Goal: Task Accomplishment & Management: Complete application form

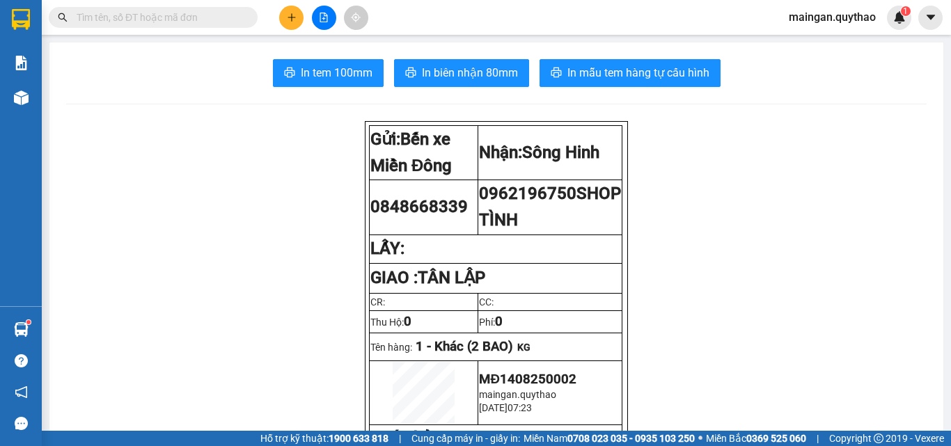
scroll to position [82, 0]
click at [297, 13] on button at bounding box center [291, 18] width 24 height 24
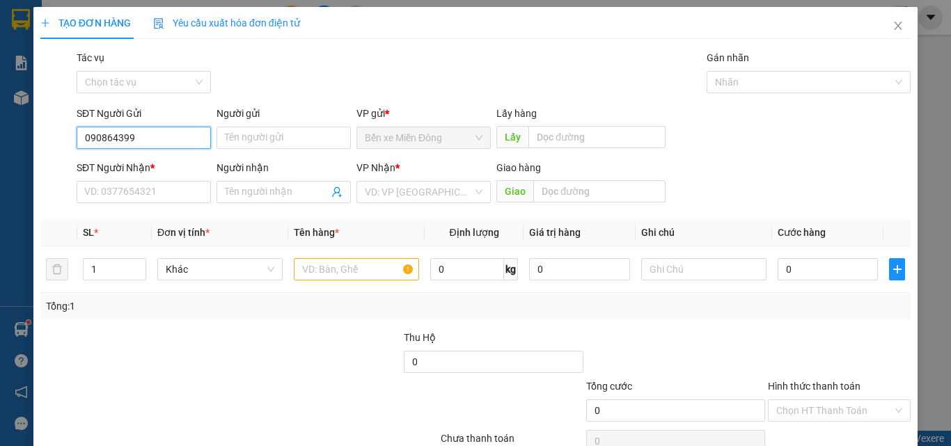
type input "0908643999"
click at [150, 169] on div "0908643999" at bounding box center [142, 165] width 116 height 15
type input "0914672580"
type input "0908643999"
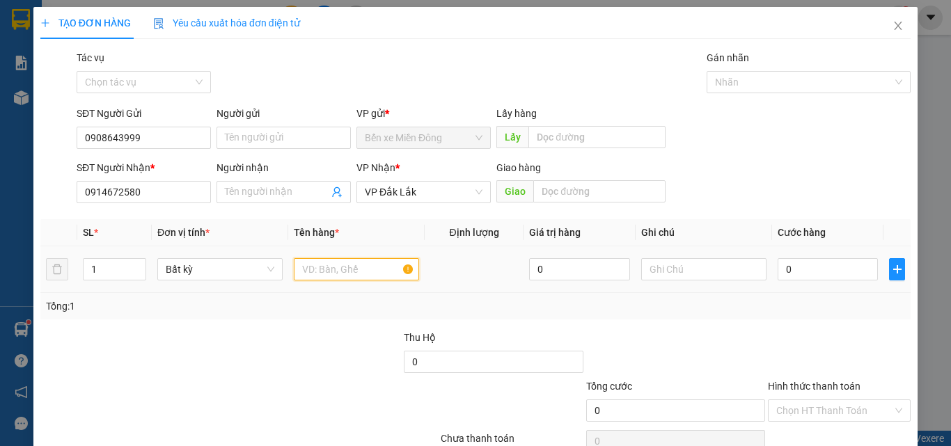
click at [321, 279] on input "text" at bounding box center [356, 269] width 125 height 22
type input "1 CAN"
click at [829, 251] on td "0" at bounding box center [827, 270] width 111 height 47
click at [822, 265] on input "0" at bounding box center [828, 269] width 100 height 22
type input "09"
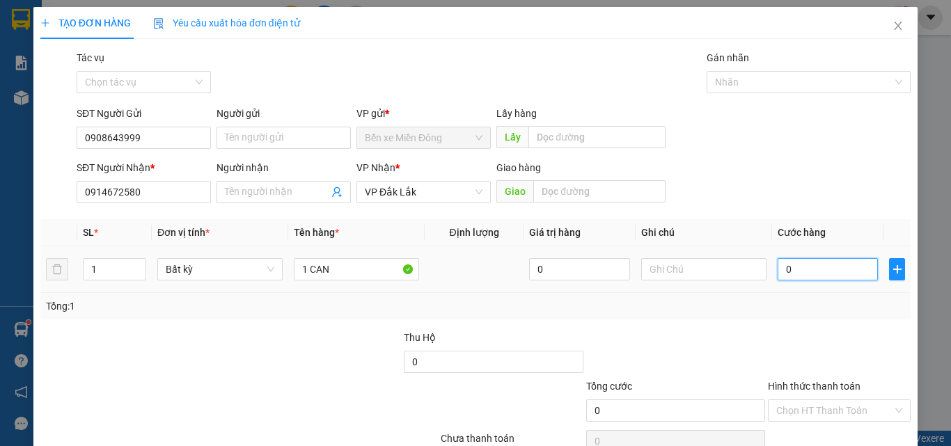
type input "9"
type input "090"
type input "90"
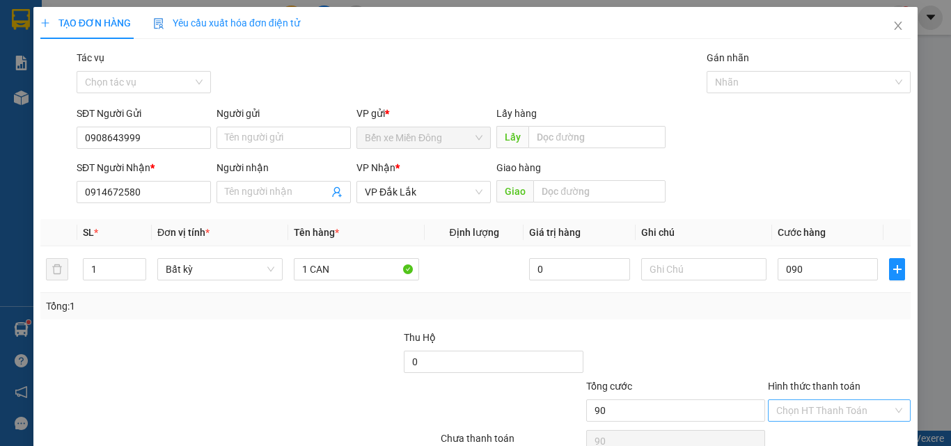
click at [792, 416] on input "Hình thức thanh toán" at bounding box center [834, 410] width 116 height 21
type input "90.000"
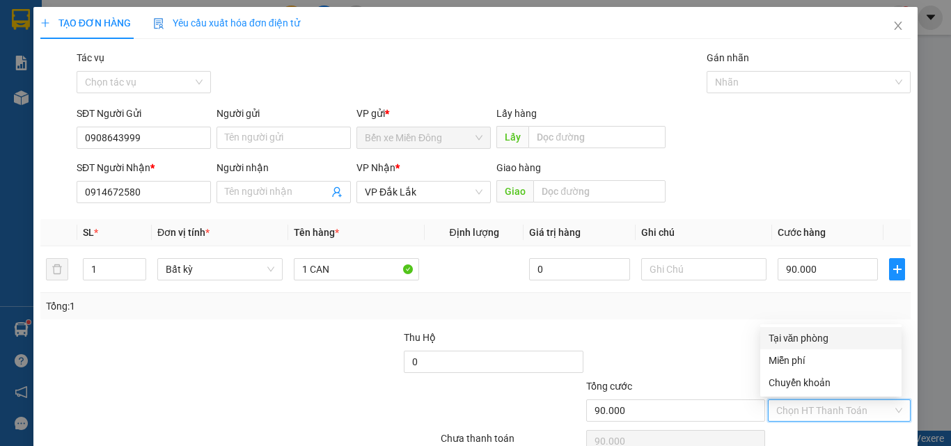
click at [804, 331] on div "Tại văn phòng" at bounding box center [831, 338] width 125 height 15
type input "0"
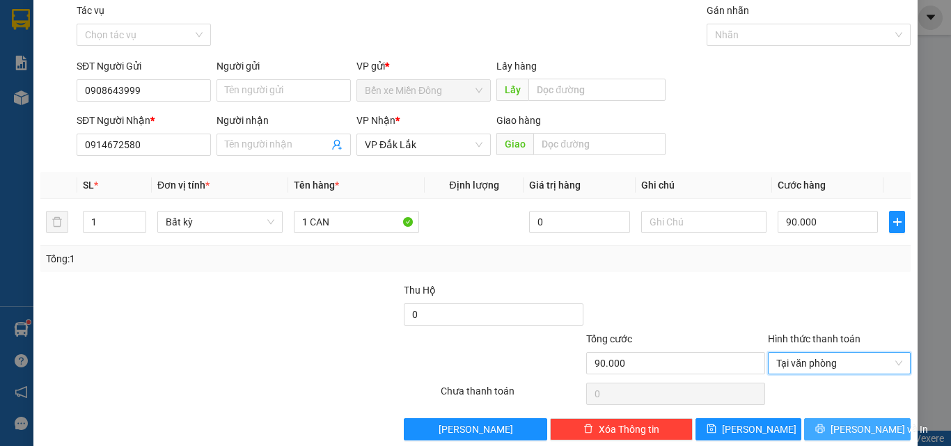
scroll to position [69, 0]
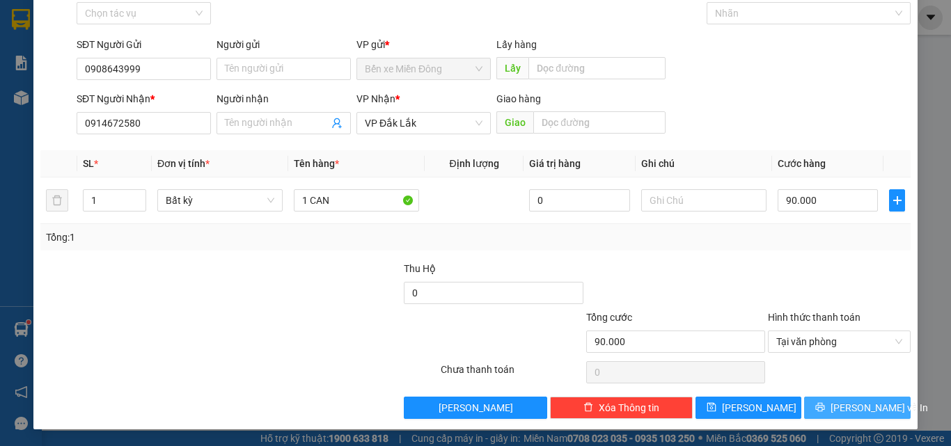
click at [843, 401] on span "[PERSON_NAME] và In" at bounding box center [879, 407] width 97 height 15
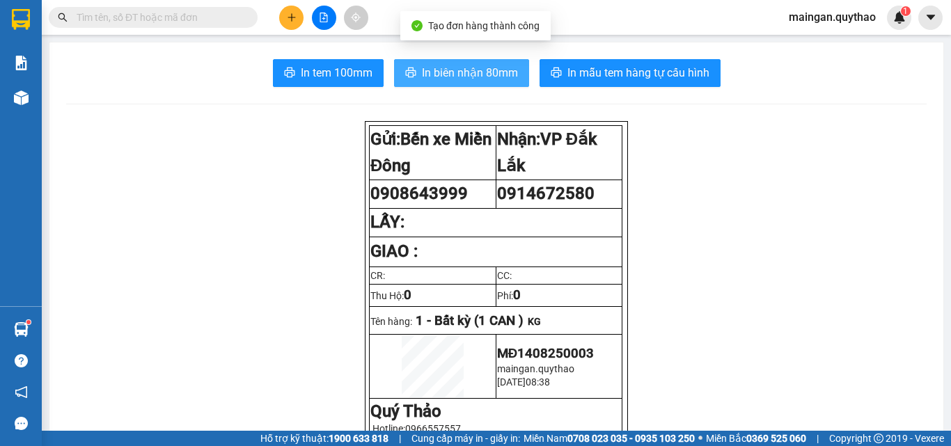
click at [493, 84] on button "In biên nhận 80mm" at bounding box center [461, 73] width 135 height 28
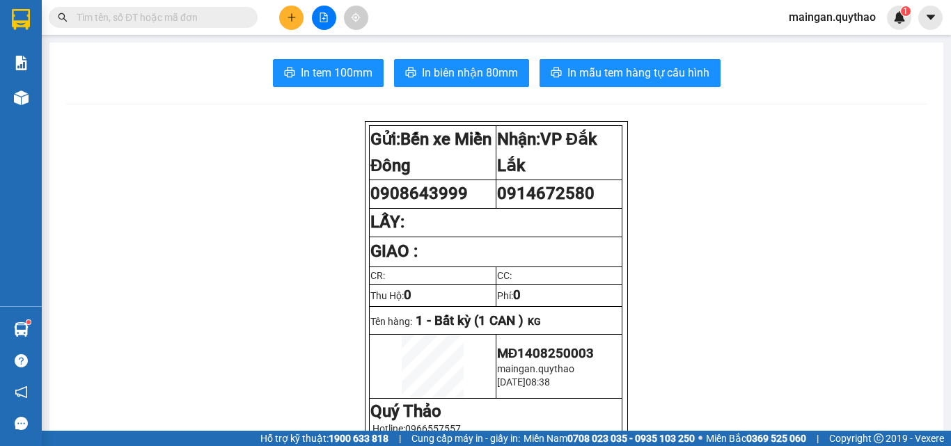
scroll to position [82, 0]
click at [292, 24] on button at bounding box center [291, 18] width 24 height 24
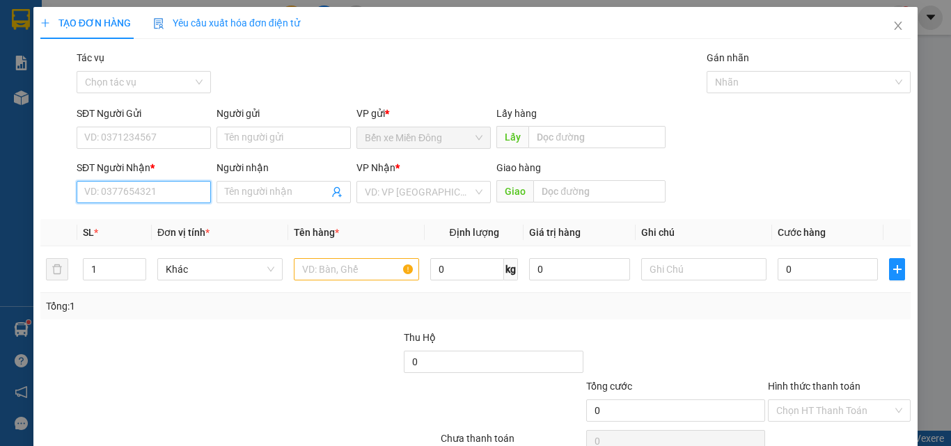
drag, startPoint x: 156, startPoint y: 194, endPoint x: 158, endPoint y: 203, distance: 9.3
click at [157, 199] on input "SĐT Người Nhận *" at bounding box center [144, 192] width 134 height 22
click at [895, 24] on icon "close" at bounding box center [899, 26] width 8 height 8
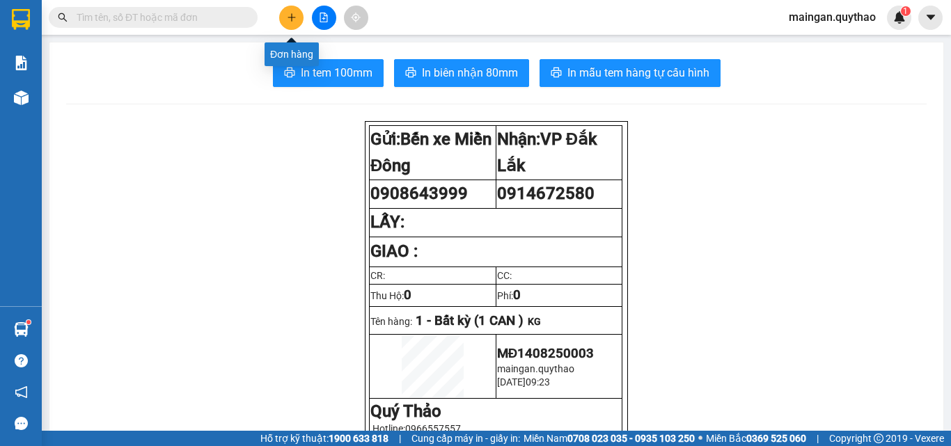
click at [295, 10] on button at bounding box center [291, 18] width 24 height 24
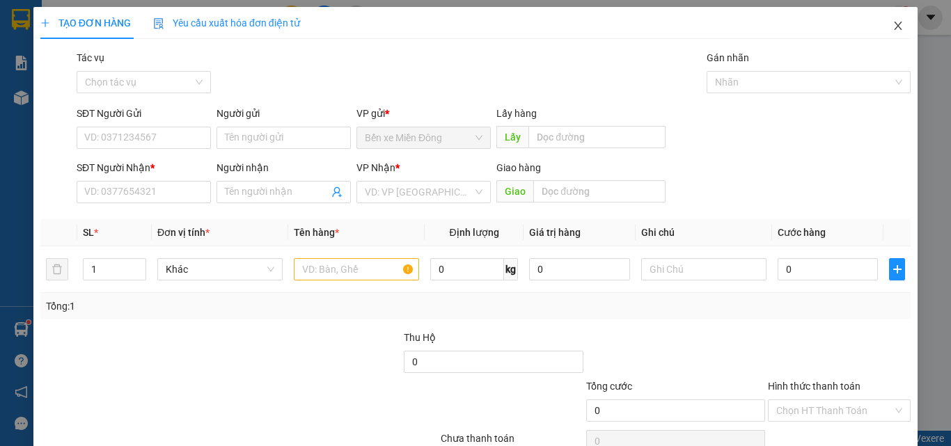
click at [891, 26] on span "Close" at bounding box center [898, 26] width 39 height 39
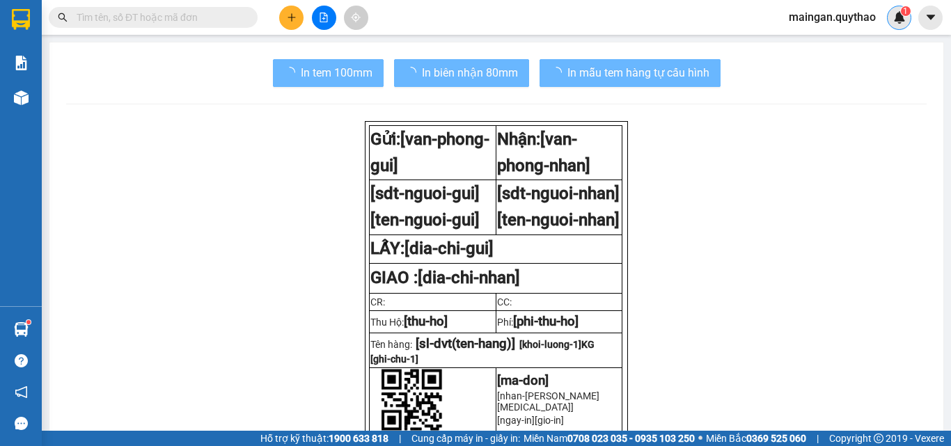
click at [891, 26] on div "1" at bounding box center [899, 18] width 24 height 24
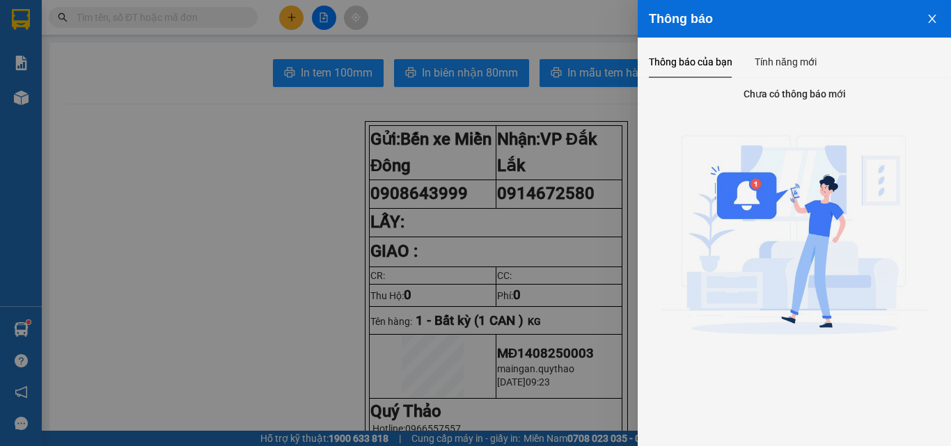
click at [194, 29] on div at bounding box center [475, 223] width 951 height 446
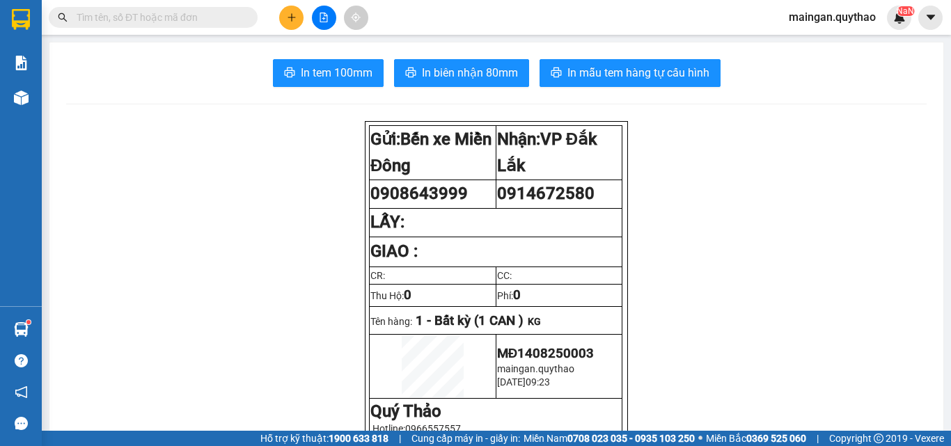
click at [196, 24] on input "text" at bounding box center [159, 17] width 164 height 15
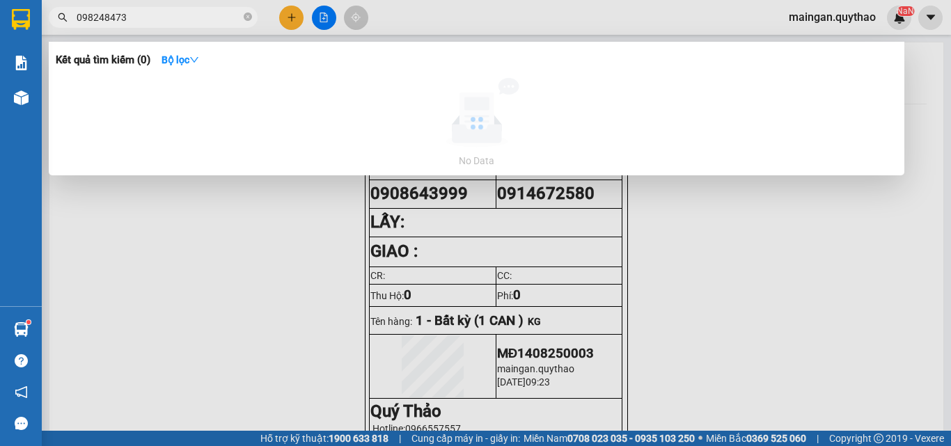
type input "0982484739"
drag, startPoint x: 247, startPoint y: 21, endPoint x: 254, endPoint y: 21, distance: 7.7
click at [247, 21] on icon "close-circle" at bounding box center [248, 17] width 8 height 8
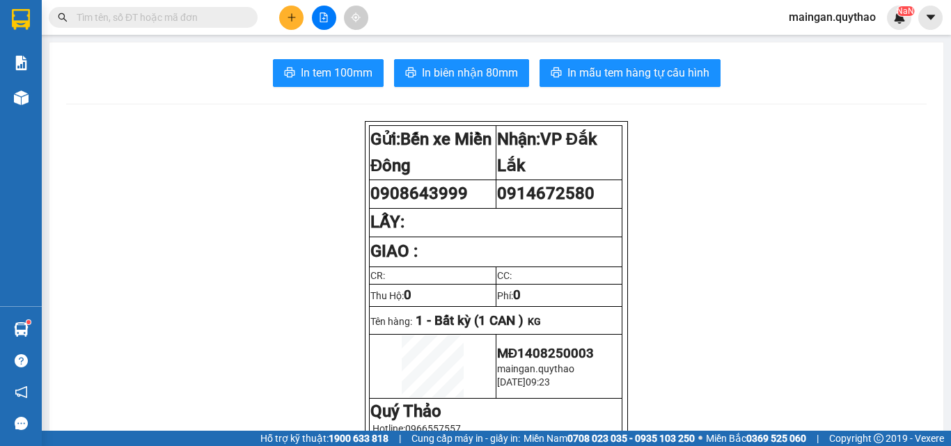
click at [297, 16] on button at bounding box center [291, 18] width 24 height 24
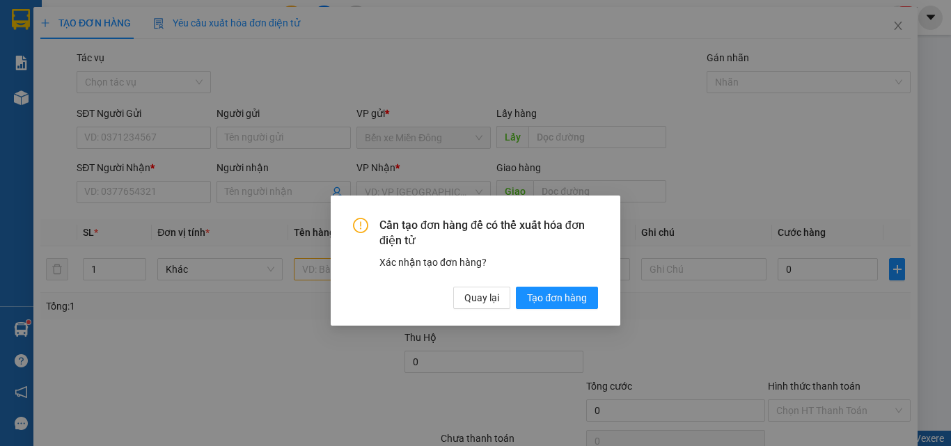
click at [297, 17] on div "Cần tạo đơn hàng để có thể xuất hóa đơn điện tử Xác nhận tạo đơn hàng? Quay lại…" at bounding box center [475, 261] width 884 height 508
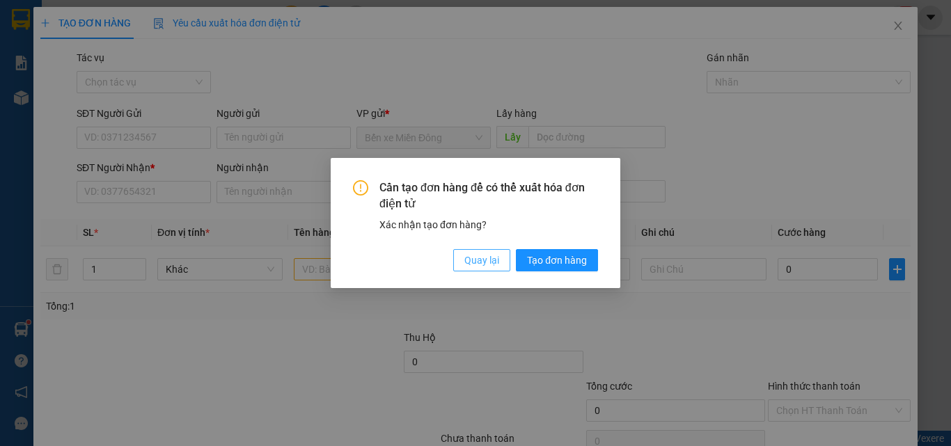
click at [489, 263] on span "Quay lại" at bounding box center [481, 260] width 35 height 15
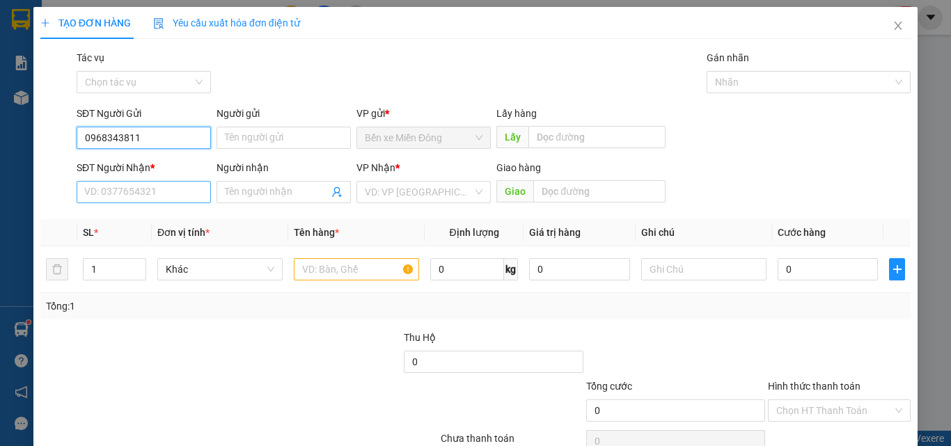
type input "0968343811"
click at [164, 196] on input "SĐT Người Nhận *" at bounding box center [144, 192] width 134 height 22
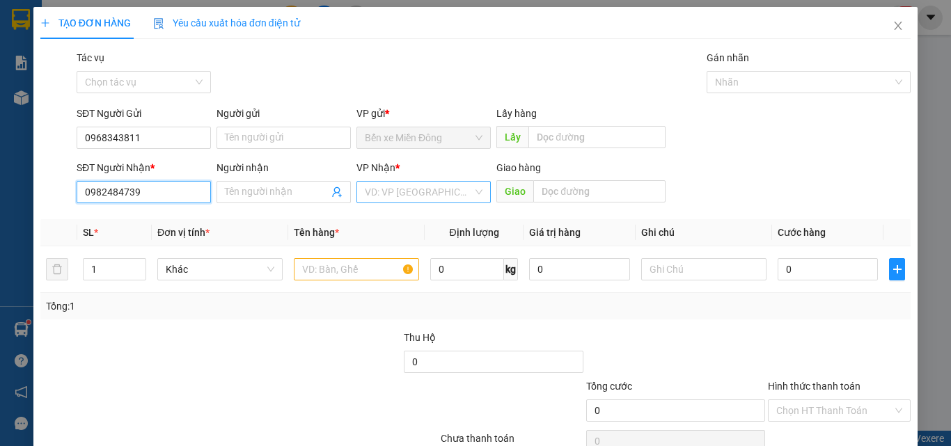
type input "0982484739"
click at [423, 201] on input "search" at bounding box center [419, 192] width 108 height 21
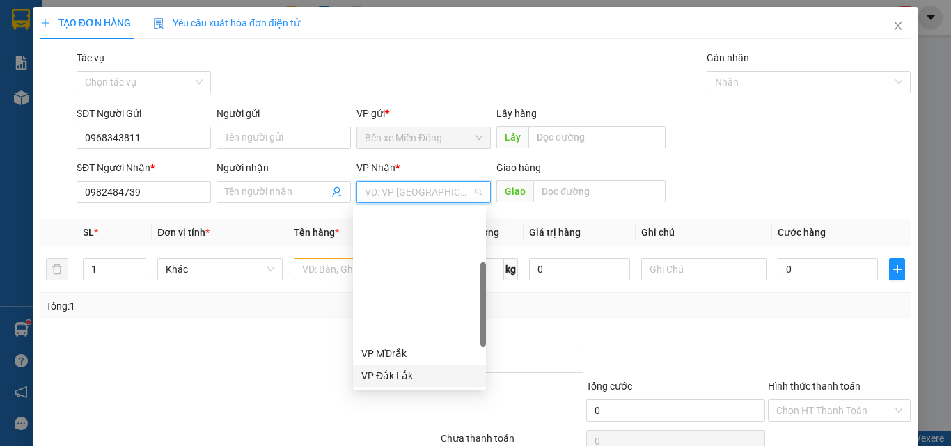
scroll to position [290, 0]
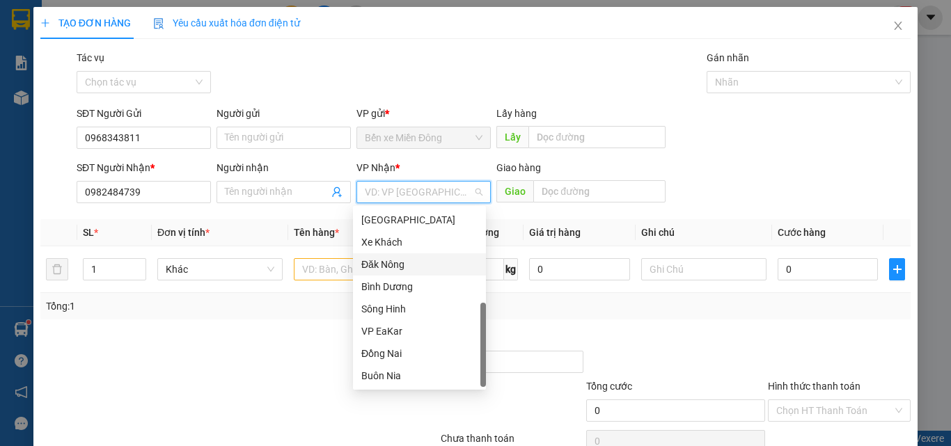
click at [382, 269] on div "Đăk Nông" at bounding box center [419, 264] width 116 height 15
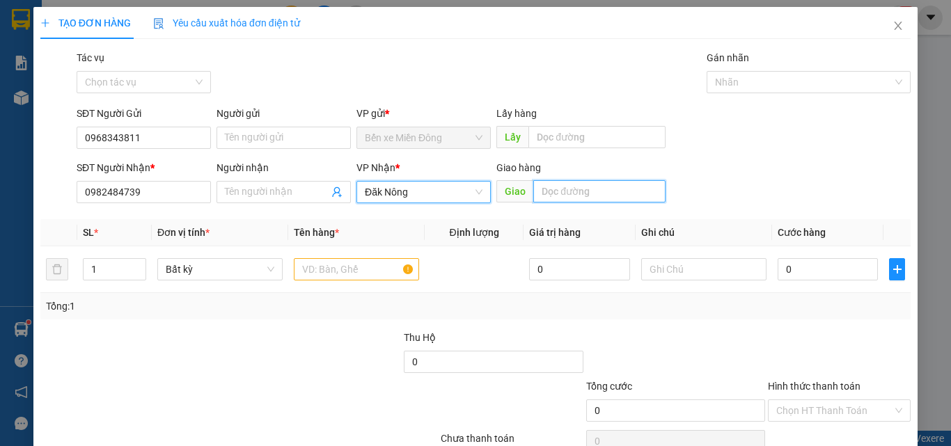
click at [570, 189] on input "text" at bounding box center [599, 191] width 132 height 22
type input "D"
type input "Đ"
type input "CÂY XĂNG PHÚC LÂM ĐAKMIL"
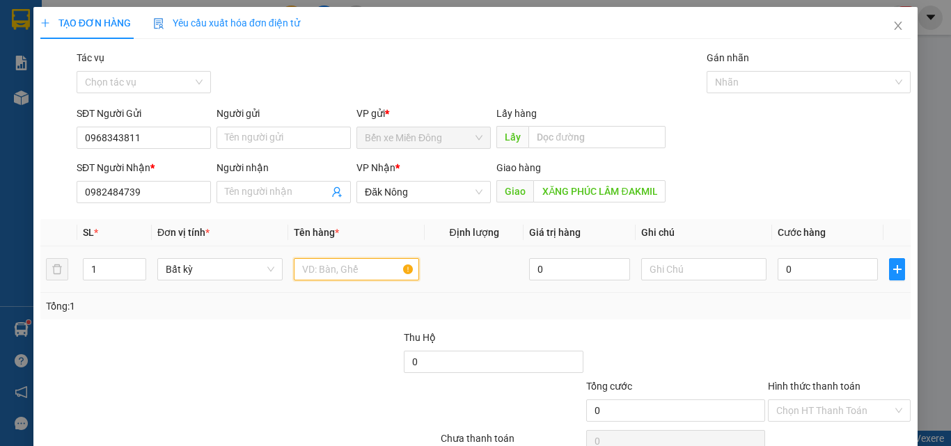
click at [359, 274] on input "text" at bounding box center [356, 269] width 125 height 22
type input "1 KIỆN"
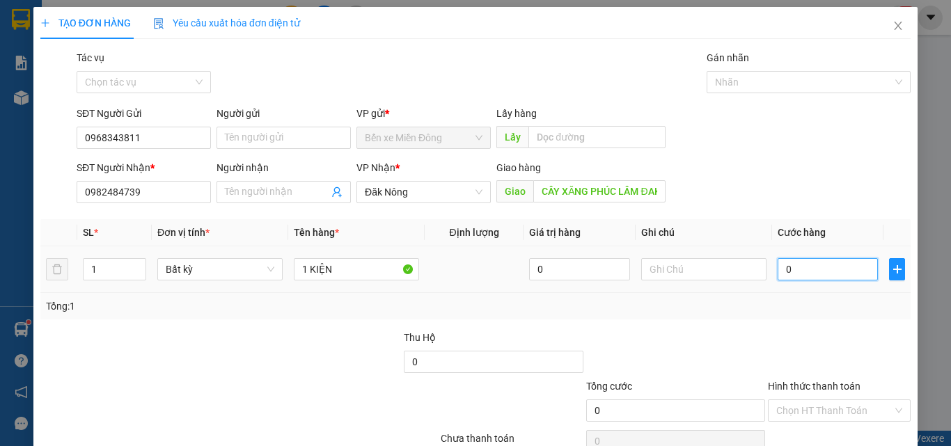
click at [786, 260] on input "0" at bounding box center [828, 269] width 100 height 22
type input "03"
type input "3"
type input "030"
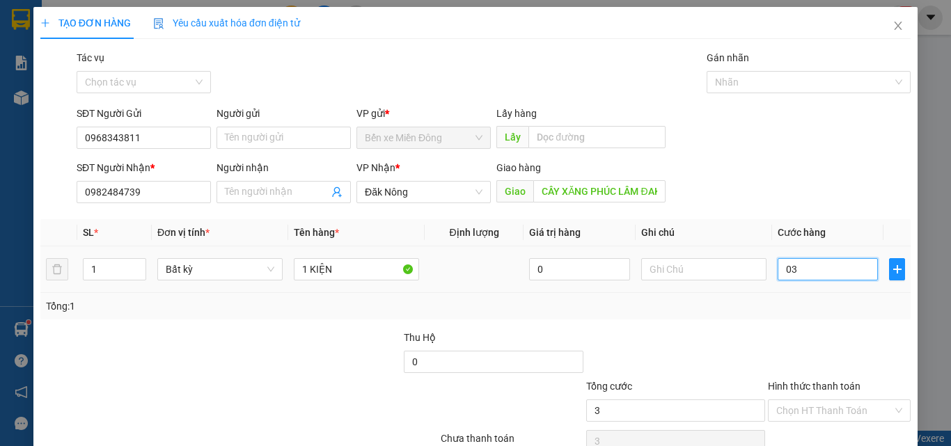
type input "30"
type input "30.000"
click at [825, 341] on div at bounding box center [840, 354] width 146 height 49
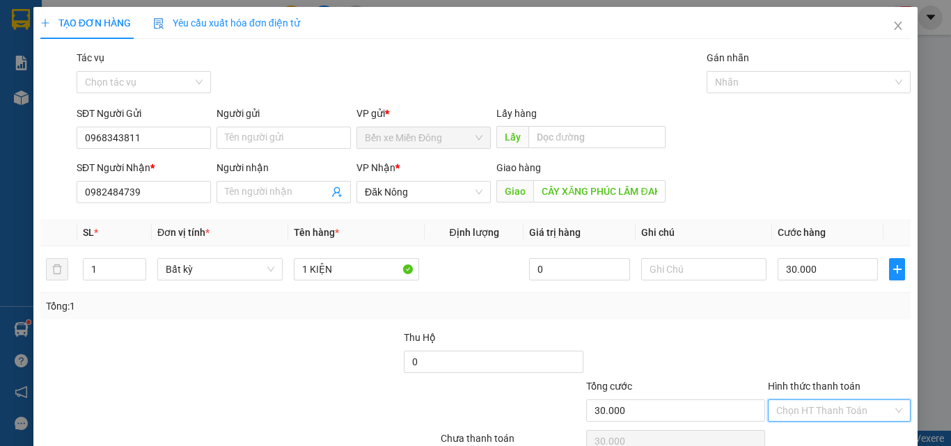
click at [843, 409] on input "Hình thức thanh toán" at bounding box center [834, 410] width 116 height 21
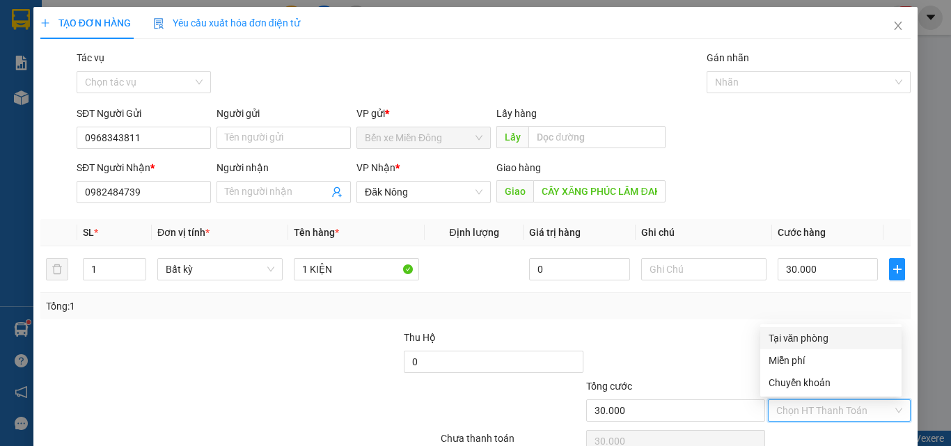
click at [817, 345] on div "Tại văn phòng" at bounding box center [831, 338] width 125 height 15
type input "0"
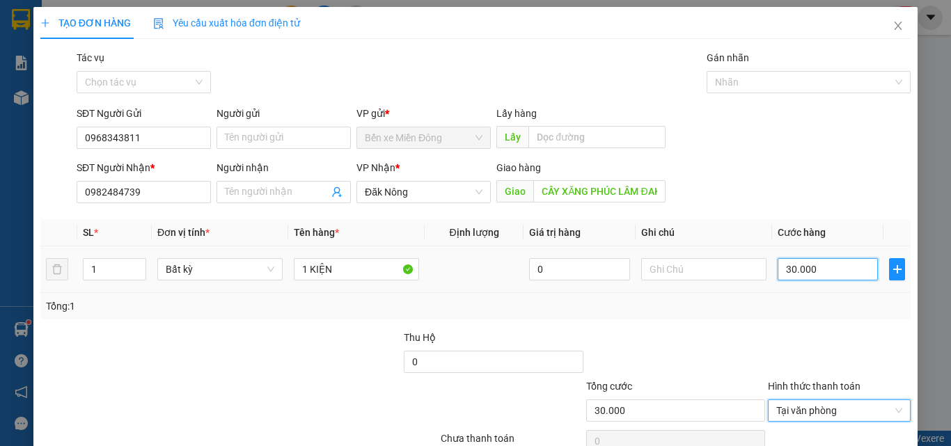
click at [831, 266] on input "30.000" at bounding box center [828, 269] width 100 height 22
type input "0"
type input "04"
type input "4"
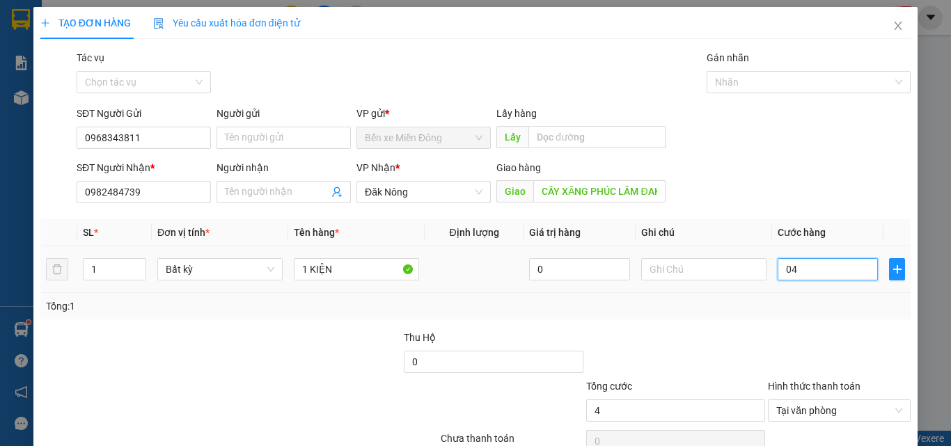
type input "040"
type input "40"
click at [826, 333] on div at bounding box center [840, 354] width 146 height 49
type input "40.000"
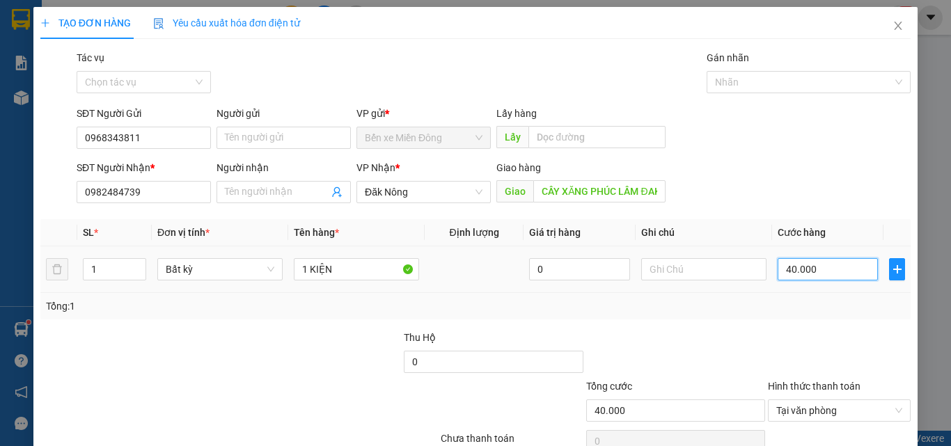
click at [810, 263] on input "40.000" at bounding box center [828, 269] width 100 height 22
type input "0"
type input "05"
type input "5"
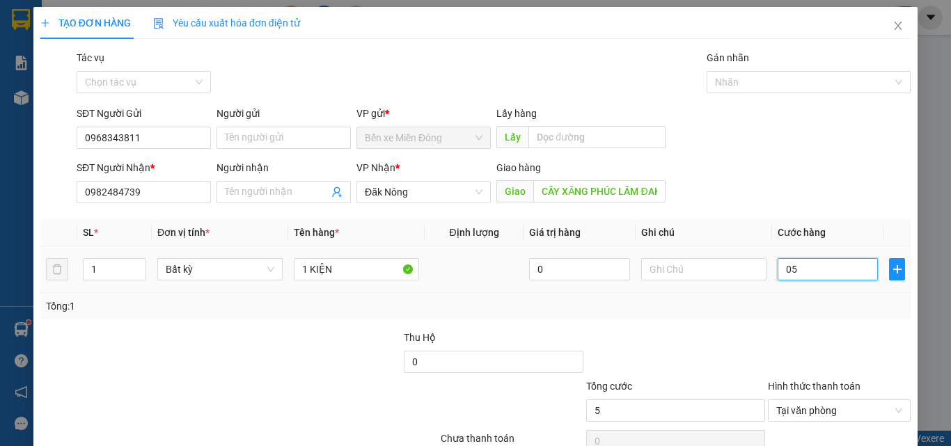
type input "050"
type input "50"
type input "50.000"
click at [832, 348] on div at bounding box center [840, 354] width 146 height 49
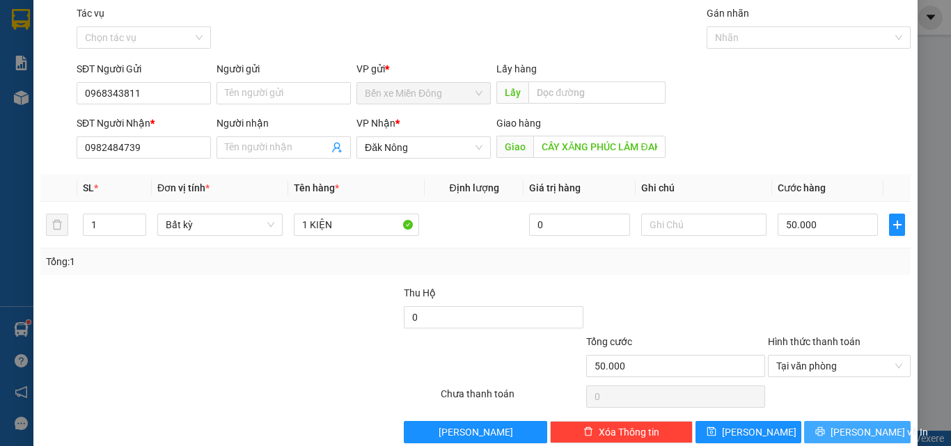
scroll to position [69, 0]
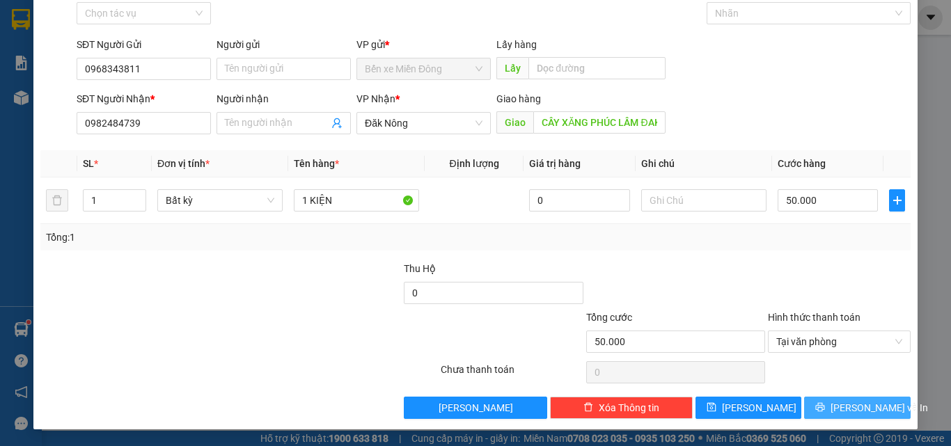
click at [825, 406] on icon "printer" at bounding box center [820, 407] width 9 height 9
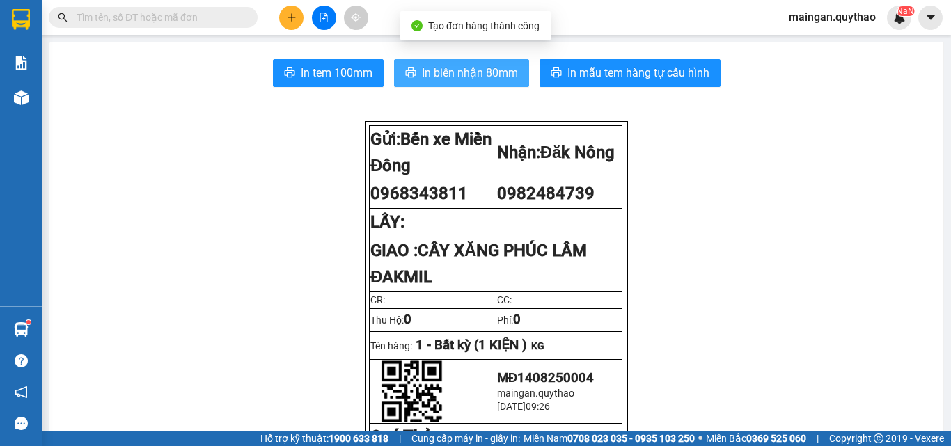
click at [471, 63] on button "In biên nhận 80mm" at bounding box center [461, 73] width 135 height 28
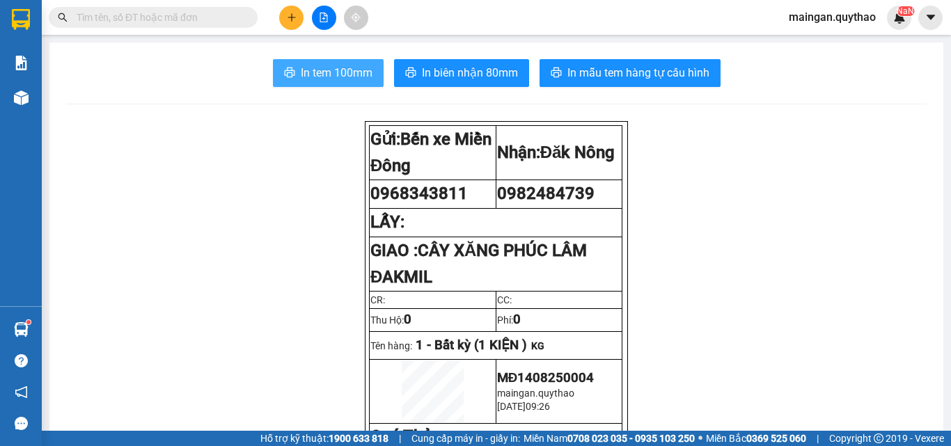
click at [305, 76] on span "In tem 100mm" at bounding box center [337, 72] width 72 height 17
